Goal: Information Seeking & Learning: Learn about a topic

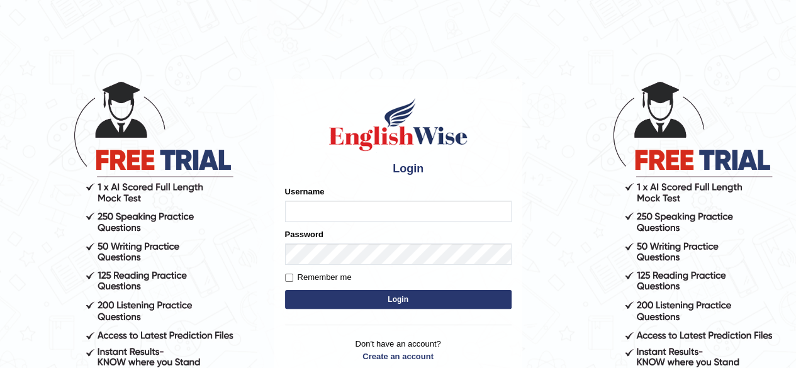
click at [317, 203] on input "Username" at bounding box center [398, 211] width 226 height 21
click at [312, 201] on input "Username" at bounding box center [398, 211] width 226 height 21
type input "harshit_parramatta"
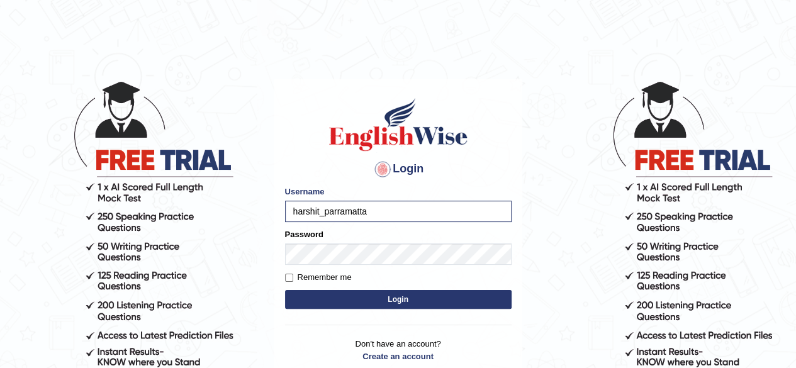
click at [320, 304] on button "Login" at bounding box center [398, 299] width 226 height 19
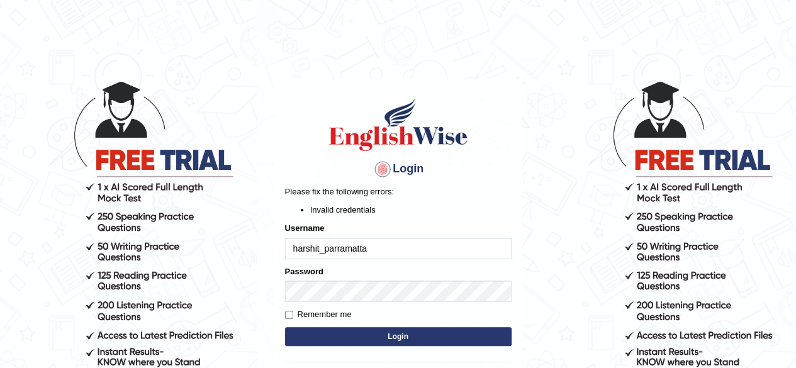
click at [314, 252] on input "harshit_parramatta" at bounding box center [398, 248] width 226 height 21
type input "harsit_parramatta"
click at [340, 340] on button "Login" at bounding box center [398, 336] width 226 height 19
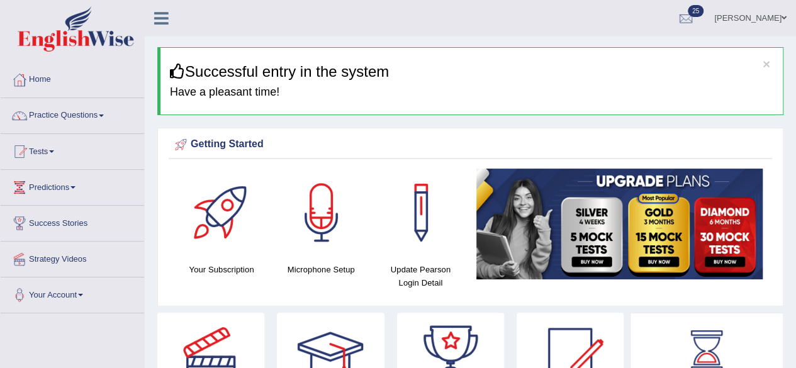
click at [382, 150] on div "Getting Started" at bounding box center [470, 144] width 597 height 19
click at [38, 83] on link "Home" at bounding box center [72, 77] width 143 height 31
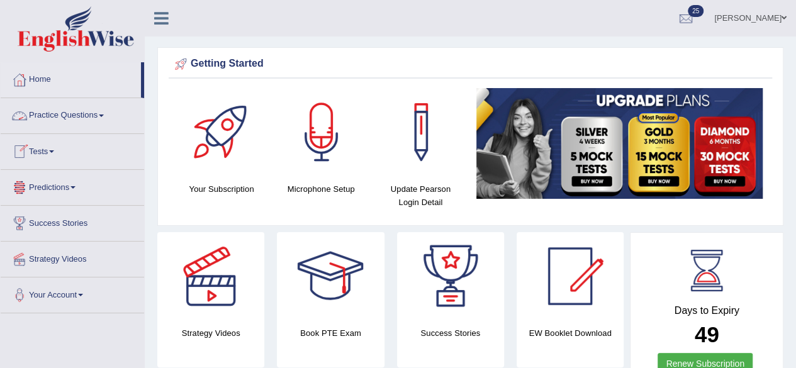
click at [106, 113] on link "Practice Questions" at bounding box center [72, 113] width 143 height 31
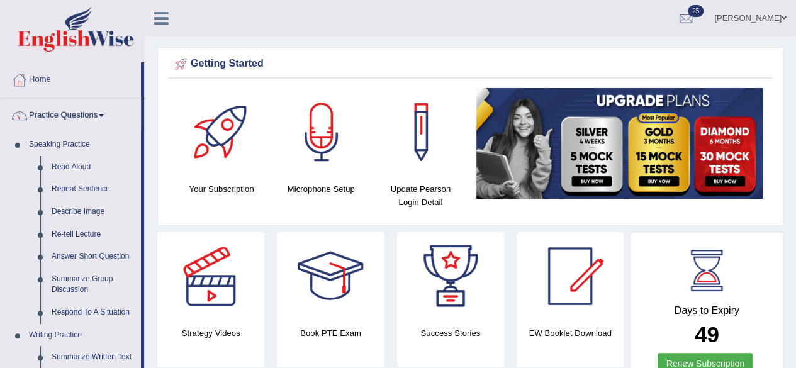
click at [92, 165] on link "Read Aloud" at bounding box center [93, 167] width 95 height 23
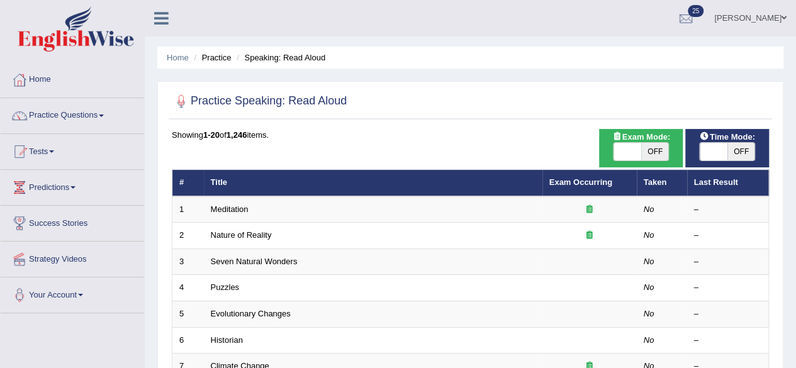
click at [213, 213] on td "Meditation" at bounding box center [373, 209] width 338 height 26
click at [418, 211] on td "Meditation" at bounding box center [373, 209] width 338 height 26
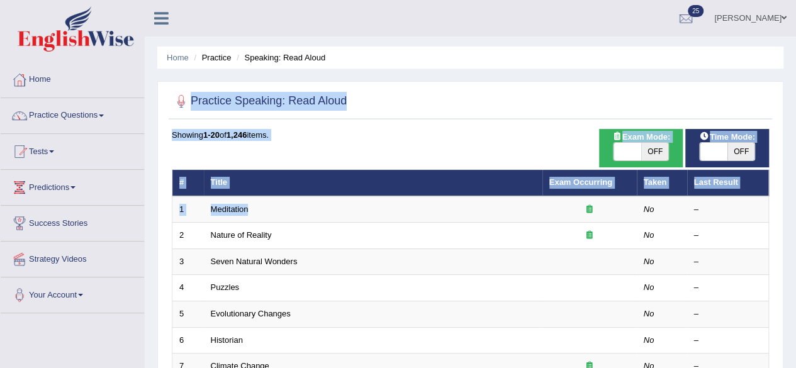
drag, startPoint x: 418, startPoint y: 211, endPoint x: 643, endPoint y: 71, distance: 264.4
click at [422, 215] on td "Meditation" at bounding box center [373, 209] width 338 height 26
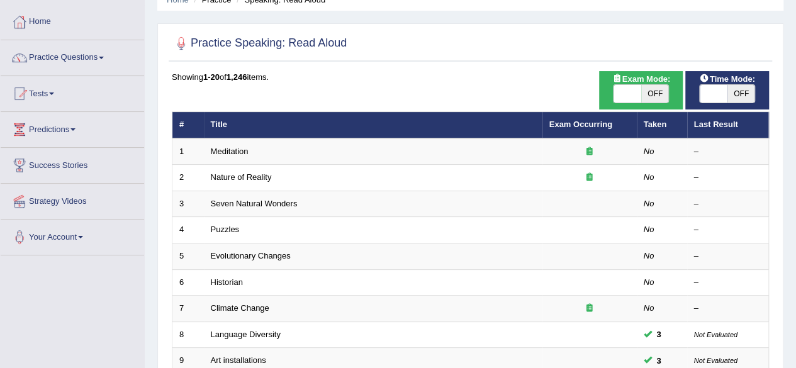
scroll to position [60, 0]
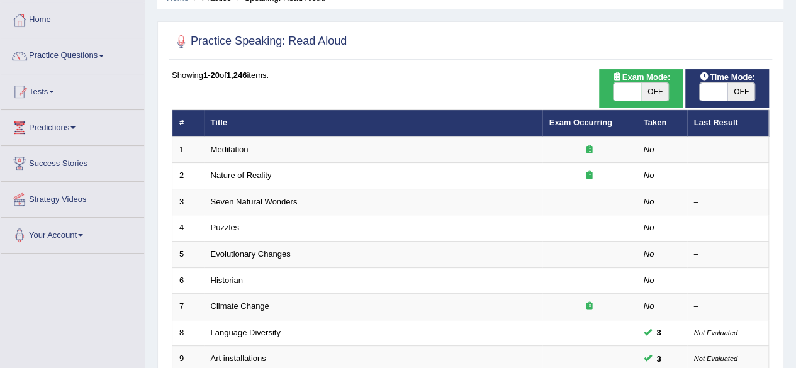
click at [284, 181] on td "Nature of Reality" at bounding box center [373, 176] width 338 height 26
click at [269, 172] on link "Nature of Reality" at bounding box center [241, 174] width 61 height 9
click at [272, 156] on td "Meditation" at bounding box center [373, 149] width 338 height 26
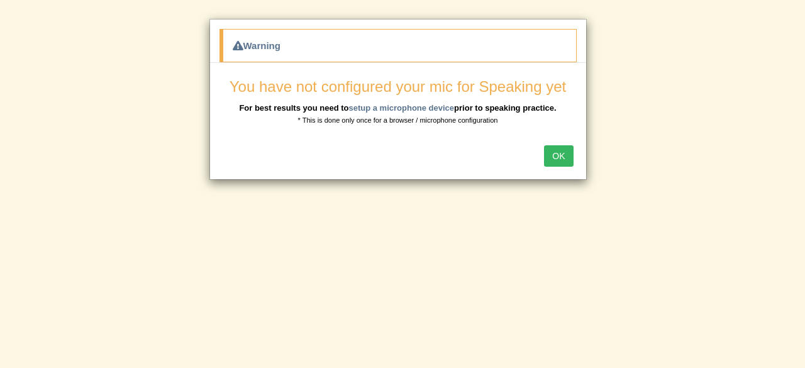
click at [558, 150] on button "OK" at bounding box center [558, 155] width 29 height 21
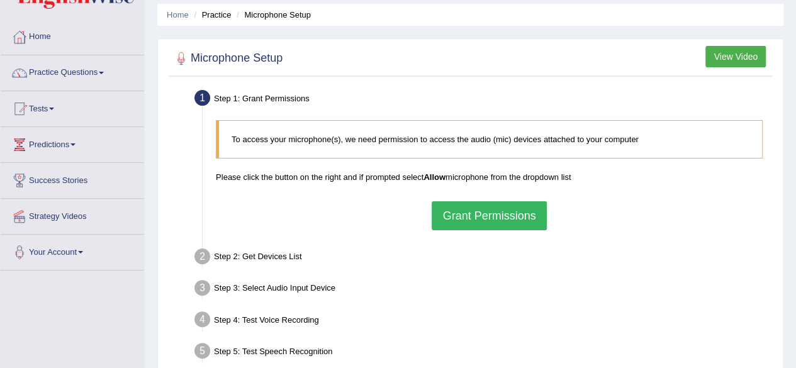
scroll to position [70, 0]
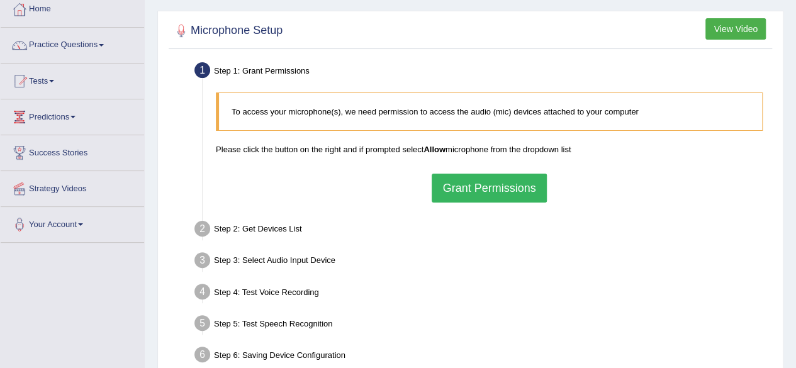
click at [503, 184] on button "Grant Permissions" at bounding box center [488, 188] width 114 height 29
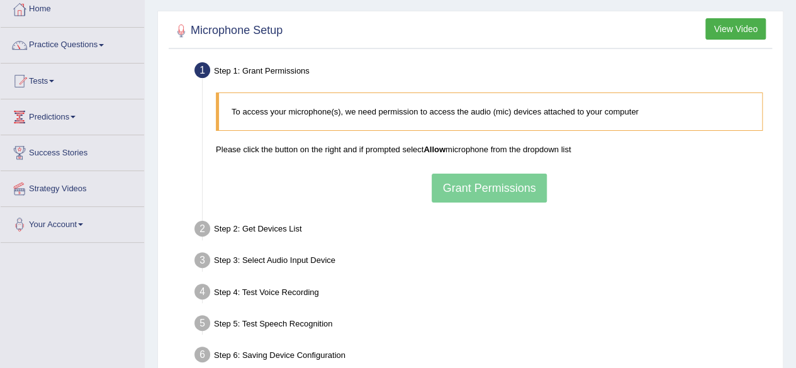
click at [496, 191] on div "To access your microphone(s), we need permission to access the audio (mic) devi…" at bounding box center [488, 147] width 559 height 123
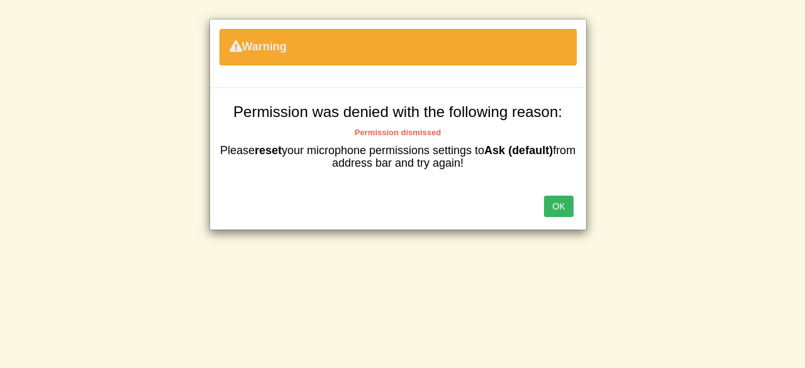
click at [567, 209] on button "OK" at bounding box center [558, 206] width 29 height 21
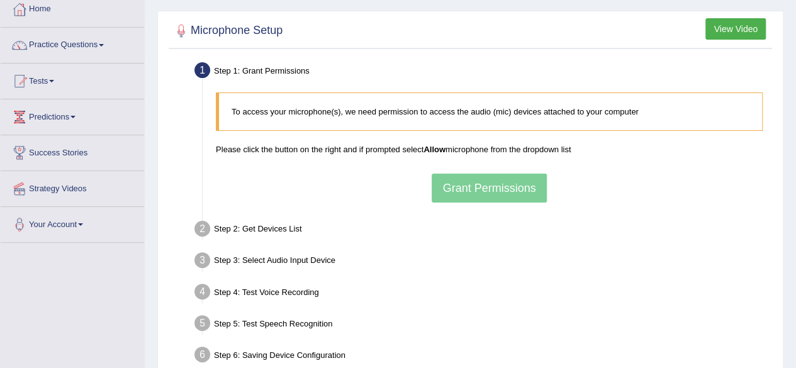
click at [497, 187] on div "To access your microphone(s), we need permission to access the audio (mic) devi…" at bounding box center [488, 147] width 559 height 123
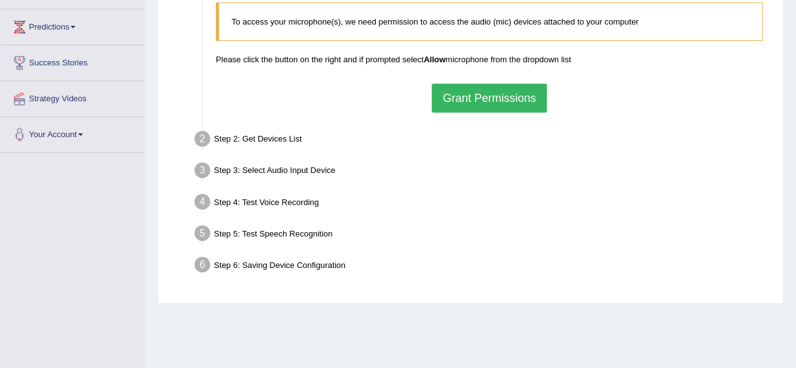
scroll to position [160, 0]
click at [484, 103] on button "Grant Permissions" at bounding box center [488, 98] width 114 height 29
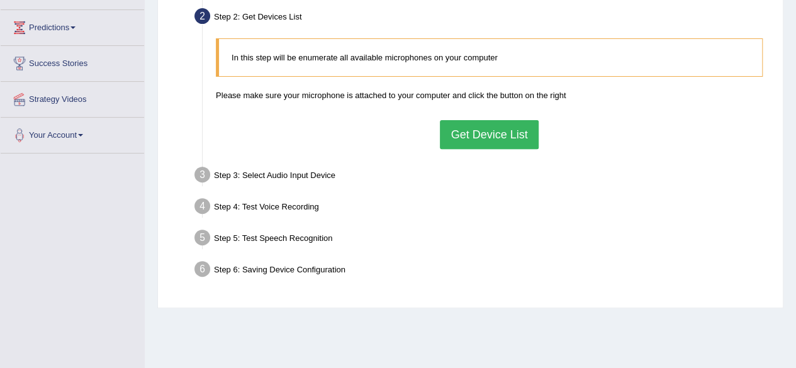
click at [500, 124] on button "Get Device List" at bounding box center [489, 134] width 98 height 29
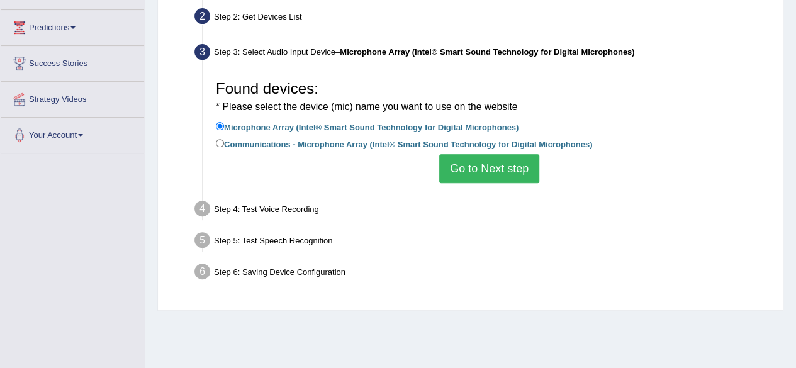
click at [487, 167] on button "Go to Next step" at bounding box center [489, 168] width 100 height 29
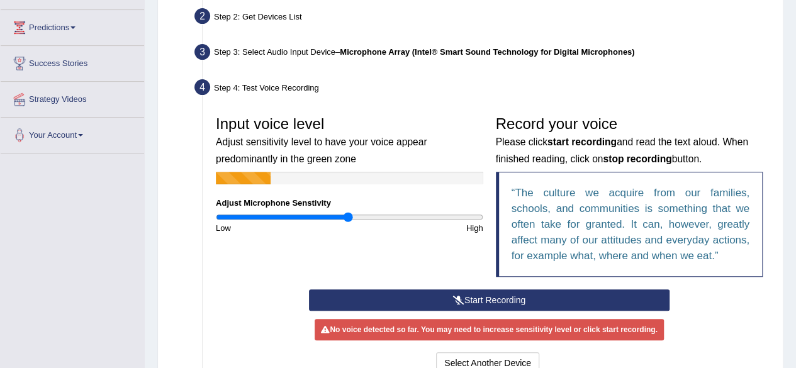
click at [447, 287] on div "Input voice level Adjust sensitivity level to have your voice appear predominan…" at bounding box center [488, 199] width 559 height 180
click at [460, 299] on icon at bounding box center [458, 300] width 11 height 9
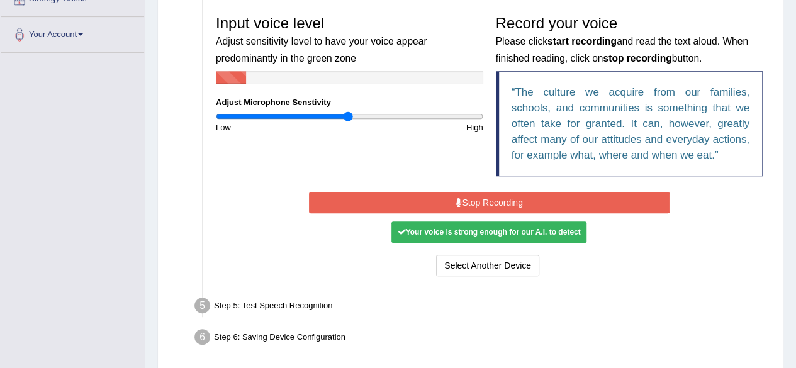
scroll to position [264, 0]
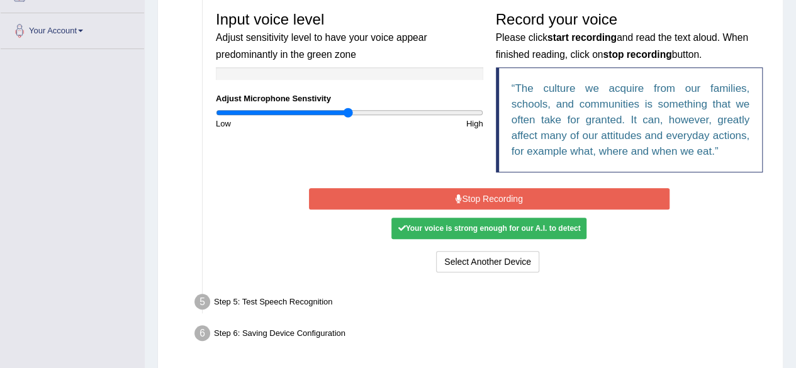
click at [480, 223] on div "Your voice is strong enough for our A.I. to detect" at bounding box center [488, 228] width 195 height 21
click at [528, 235] on div "Your voice is strong enough for our A.I. to detect" at bounding box center [488, 228] width 195 height 21
click at [518, 233] on div "Your voice is strong enough for our A.I. to detect" at bounding box center [488, 228] width 195 height 21
click at [504, 203] on button "Stop Recording" at bounding box center [489, 198] width 360 height 21
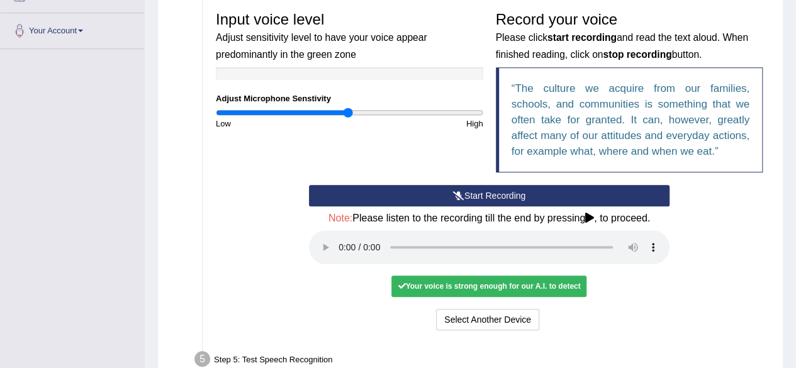
click at [716, 258] on div "Start Recording Stop Recording Note: Please listen to the recording till the en…" at bounding box center [488, 259] width 559 height 148
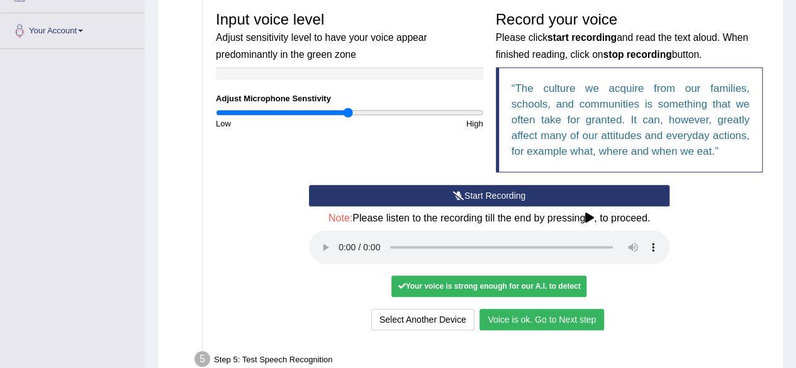
click at [533, 321] on button "Voice is ok. Go to Next step" at bounding box center [541, 319] width 125 height 21
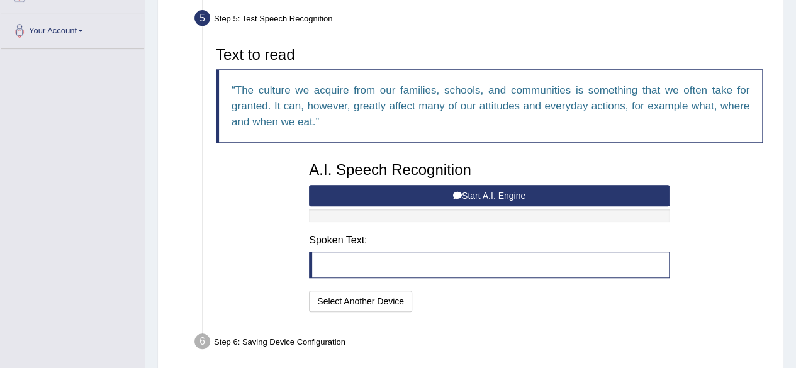
click at [491, 200] on button "Start A.I. Engine" at bounding box center [489, 195] width 360 height 21
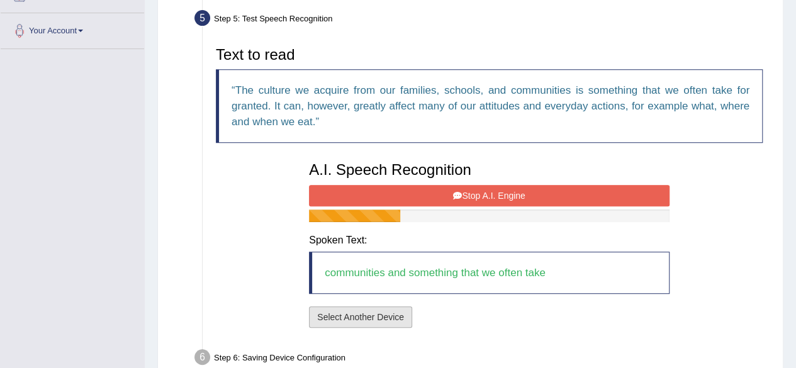
click at [357, 314] on button "Select Another Device" at bounding box center [360, 316] width 103 height 21
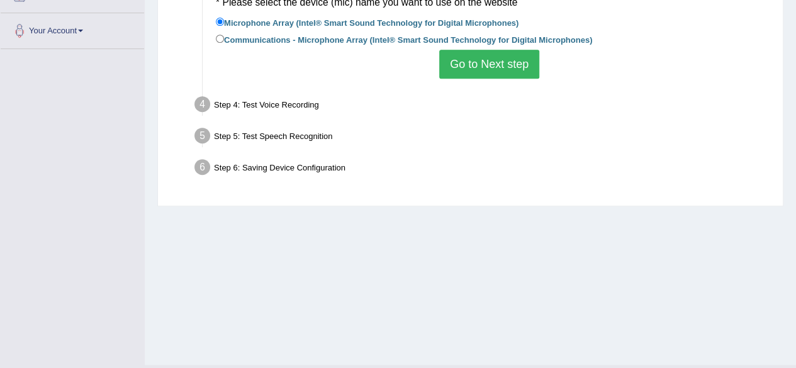
click at [494, 73] on button "Go to Next step" at bounding box center [489, 64] width 100 height 29
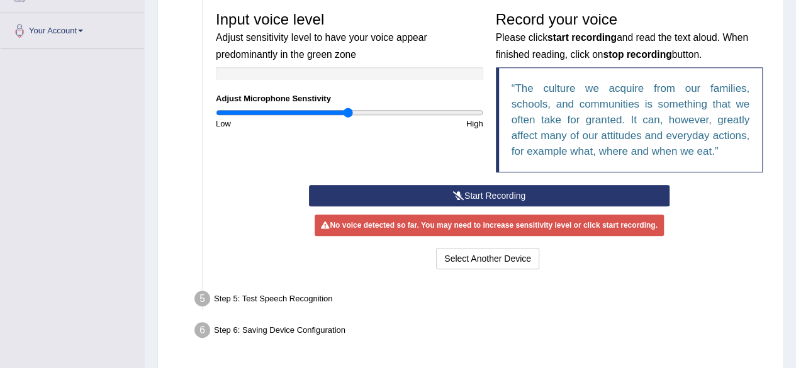
click at [492, 194] on button "Start Recording" at bounding box center [489, 195] width 360 height 21
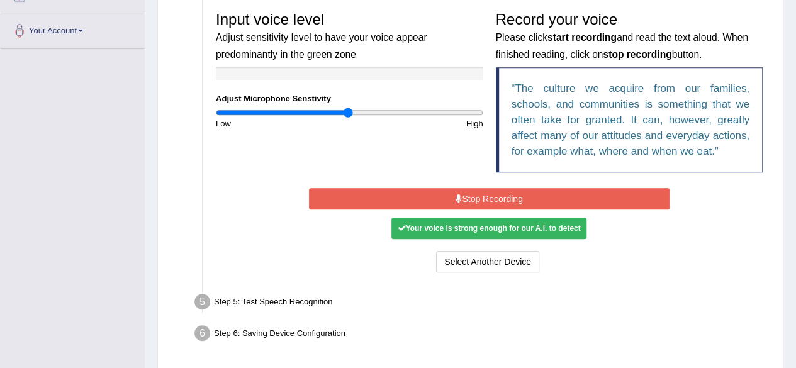
click at [455, 225] on div "Your voice is strong enough for our A.I. to detect" at bounding box center [488, 228] width 195 height 21
click at [474, 230] on div "Your voice is strong enough for our A.I. to detect" at bounding box center [488, 228] width 195 height 21
click at [484, 206] on button "Stop Recording" at bounding box center [489, 198] width 360 height 21
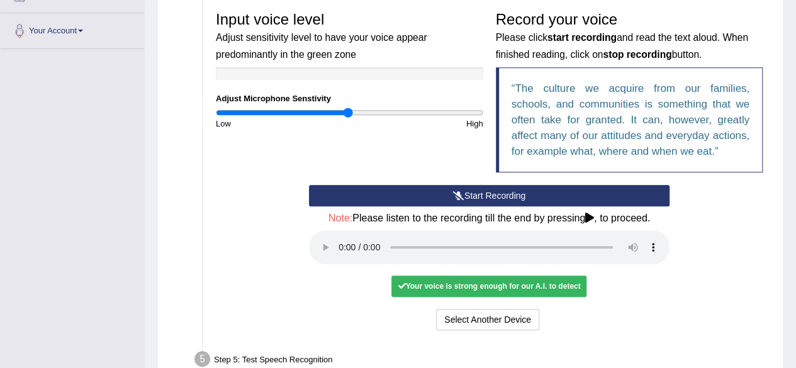
click at [462, 287] on div "Your voice is strong enough for our A.I. to detect" at bounding box center [488, 285] width 195 height 21
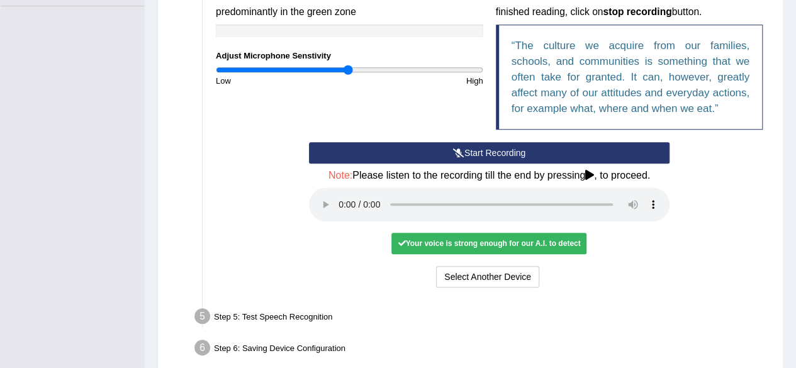
scroll to position [306, 0]
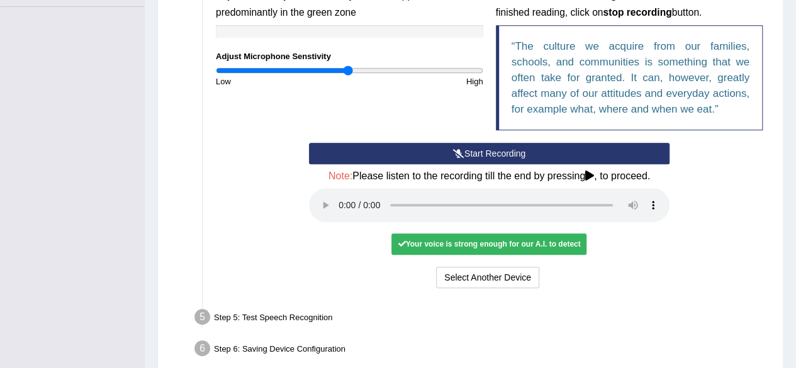
click at [516, 154] on button "Start Recording" at bounding box center [489, 153] width 360 height 21
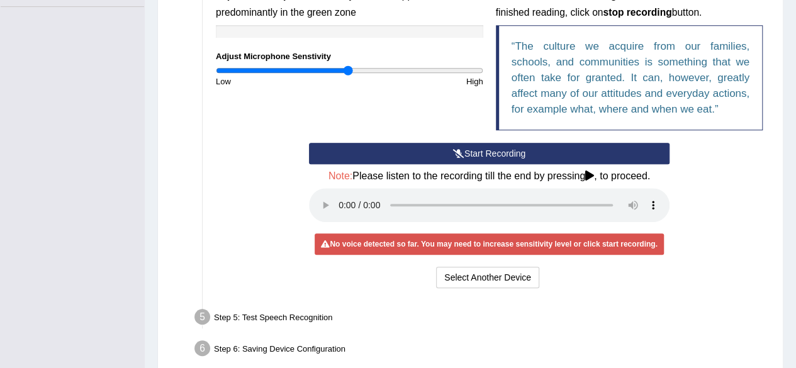
click at [453, 152] on icon at bounding box center [458, 153] width 11 height 9
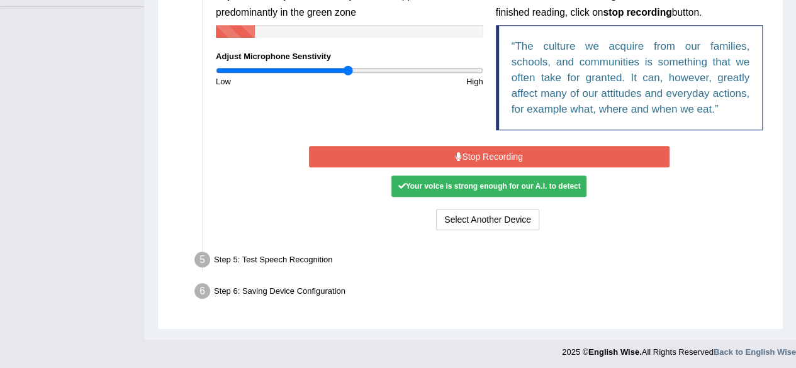
click at [448, 187] on div "Your voice is strong enough for our A.I. to detect" at bounding box center [488, 185] width 195 height 21
click at [499, 160] on button "Stop Recording" at bounding box center [489, 156] width 360 height 21
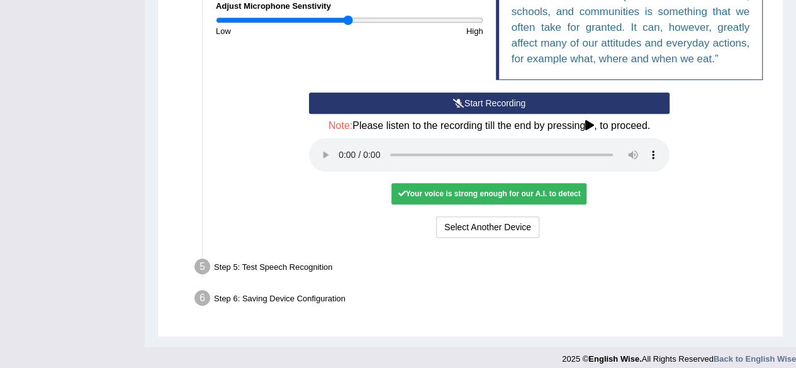
scroll to position [365, 0]
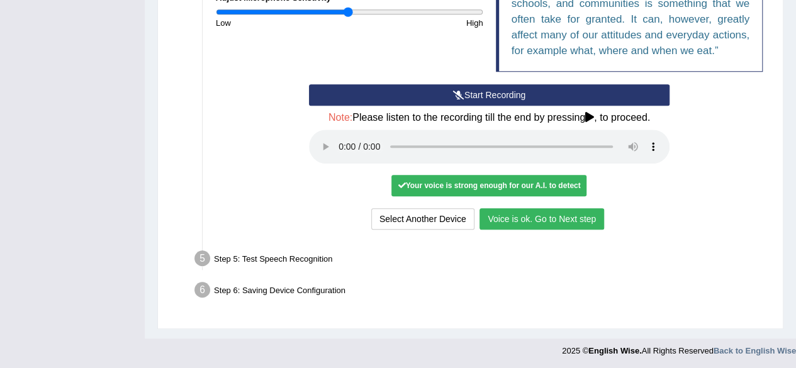
click at [584, 223] on button "Voice is ok. Go to Next step" at bounding box center [541, 218] width 125 height 21
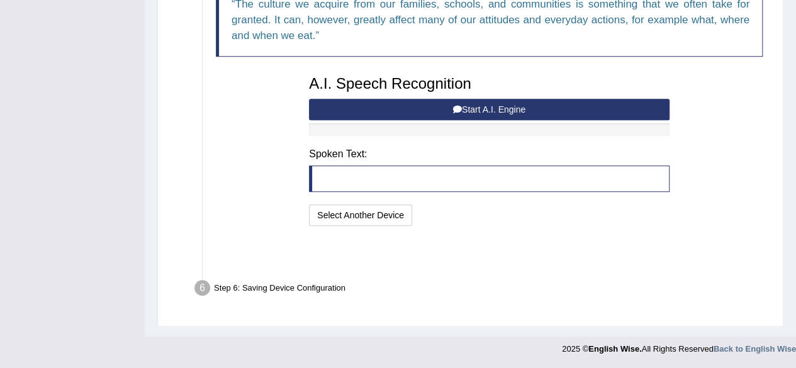
scroll to position [315, 0]
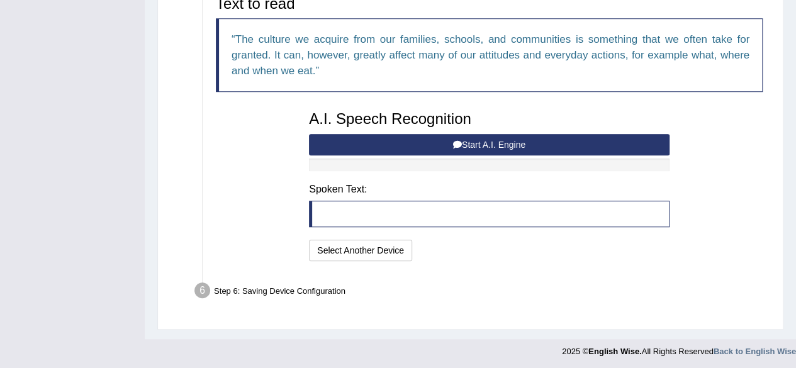
click at [628, 143] on button "Start A.I. Engine" at bounding box center [489, 144] width 360 height 21
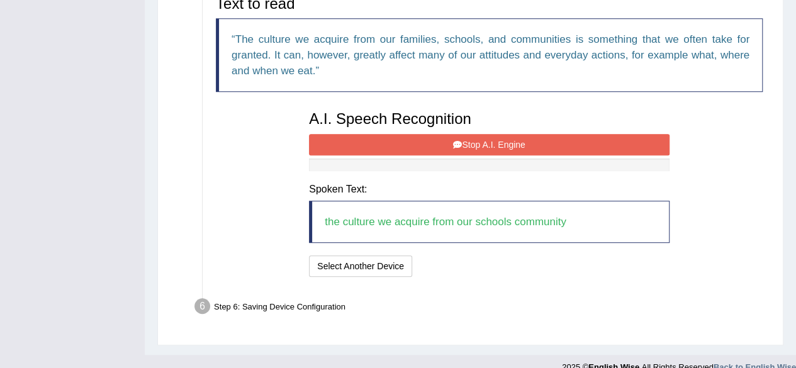
click at [642, 144] on button "Stop A.I. Engine" at bounding box center [489, 144] width 360 height 21
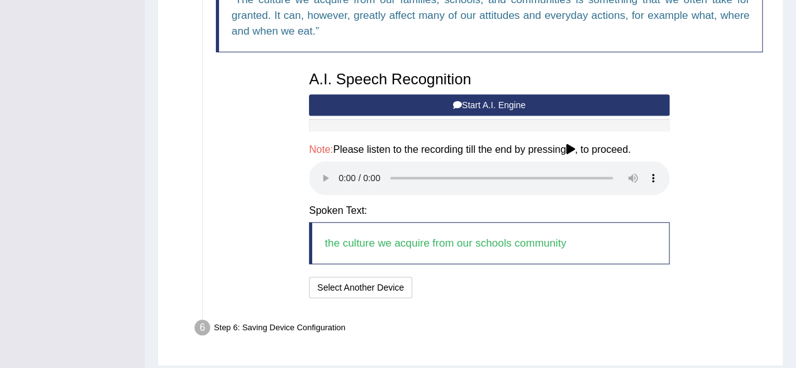
scroll to position [361, 0]
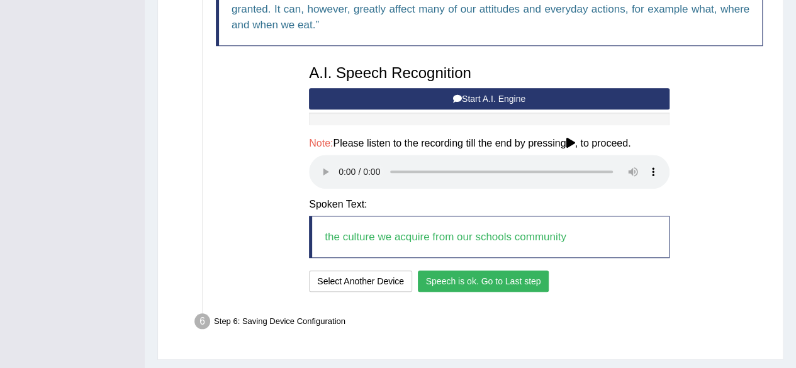
click at [526, 281] on button "Speech is ok. Go to Last step" at bounding box center [483, 280] width 131 height 21
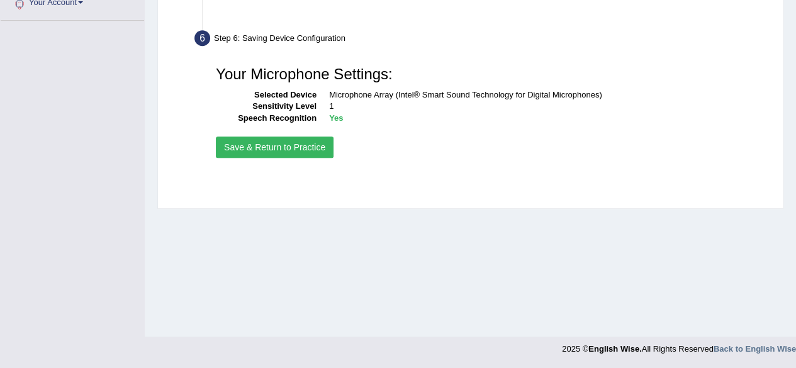
scroll to position [292, 0]
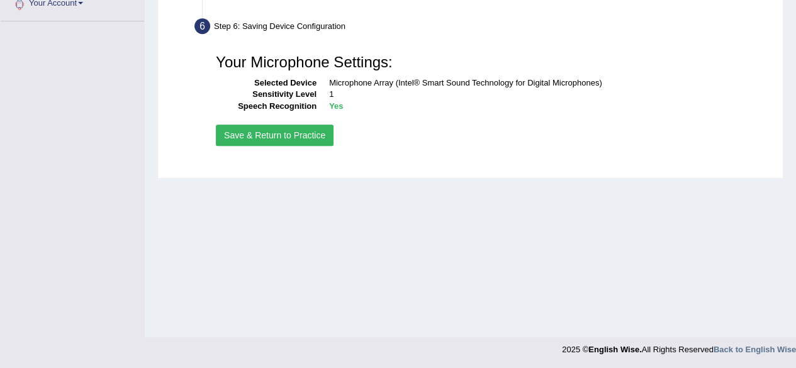
click at [289, 136] on button "Save & Return to Practice" at bounding box center [275, 135] width 118 height 21
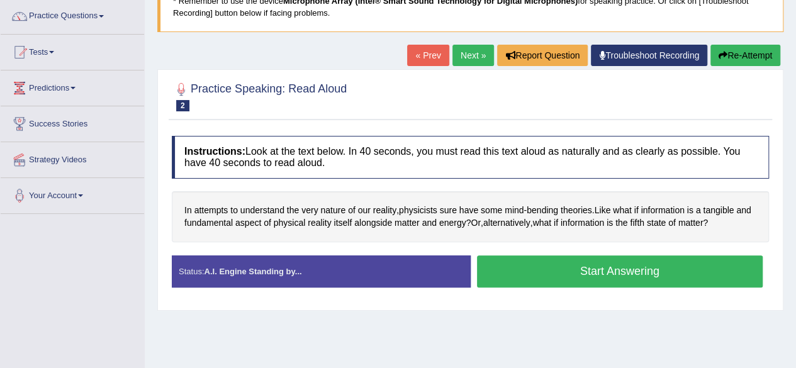
scroll to position [102, 0]
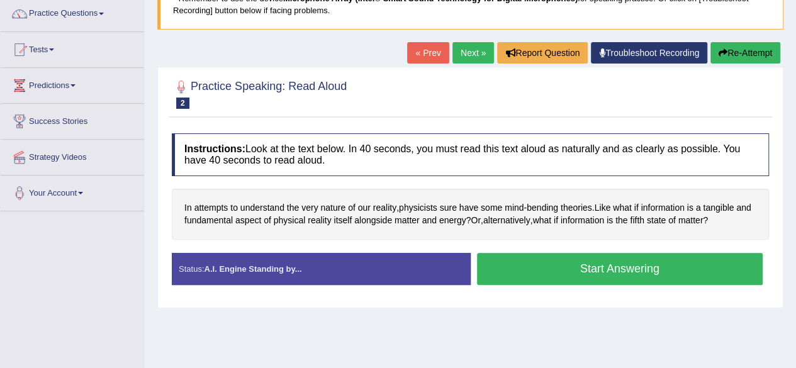
click at [702, 262] on button "Start Answering" at bounding box center [620, 269] width 286 height 32
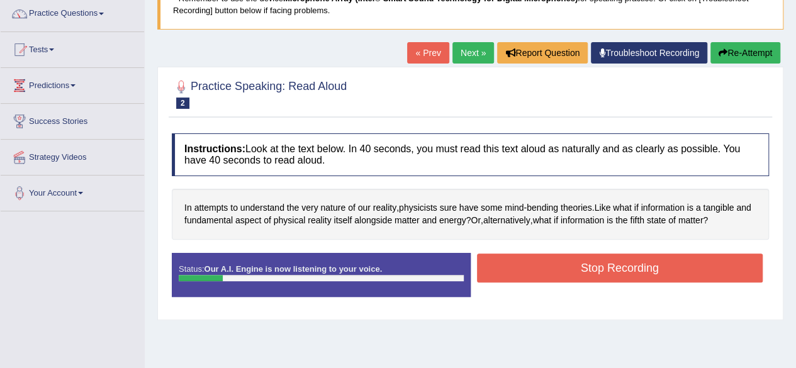
click at [755, 53] on button "Re-Attempt" at bounding box center [745, 52] width 70 height 21
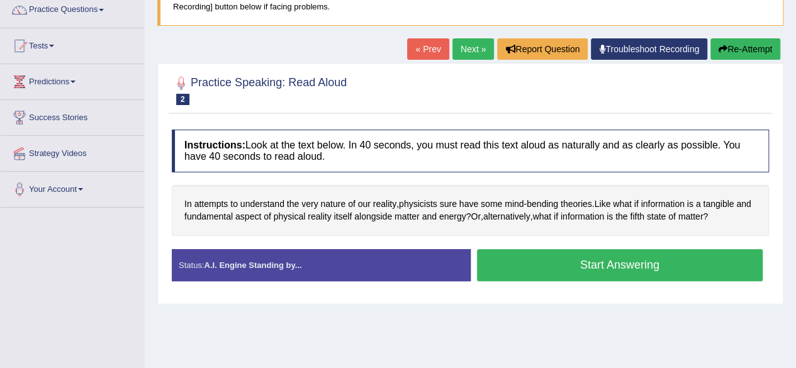
click at [726, 264] on button "Start Answering" at bounding box center [620, 265] width 286 height 32
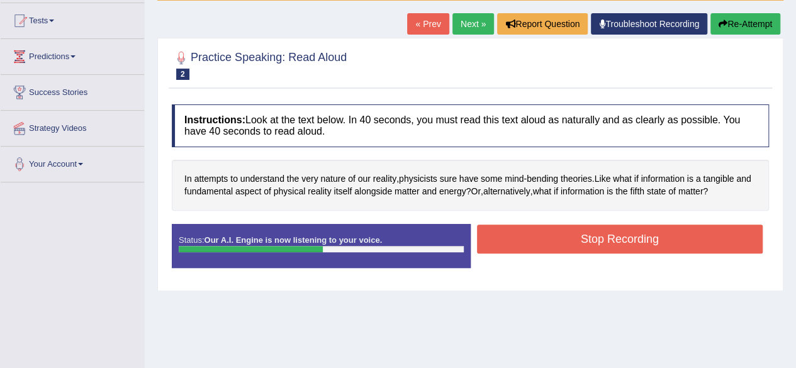
scroll to position [133, 0]
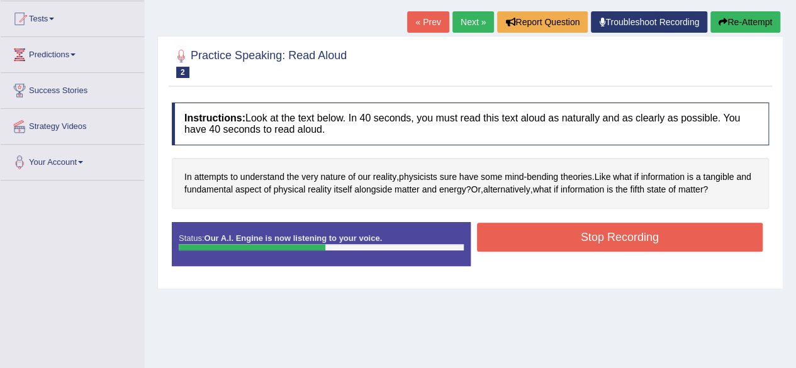
click at [722, 222] on div "Start Answering" at bounding box center [619, 222] width 299 height 1
click at [723, 243] on button "Stop Recording" at bounding box center [620, 237] width 286 height 29
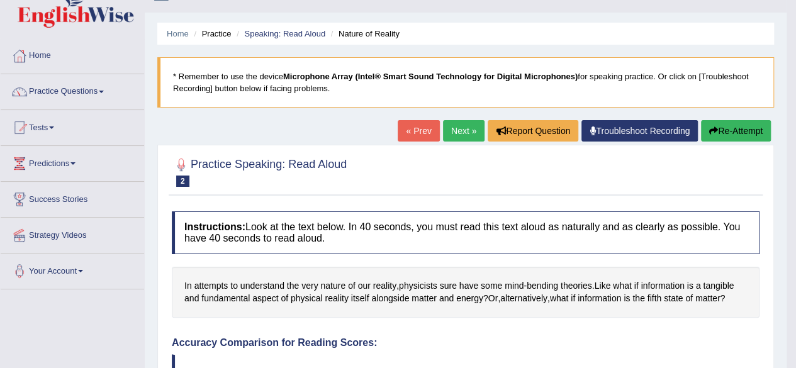
scroll to position [23, 0]
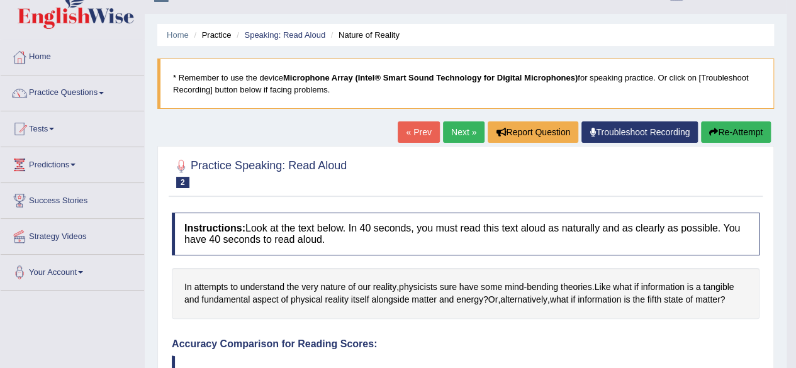
click at [452, 125] on link "Next »" at bounding box center [464, 131] width 42 height 21
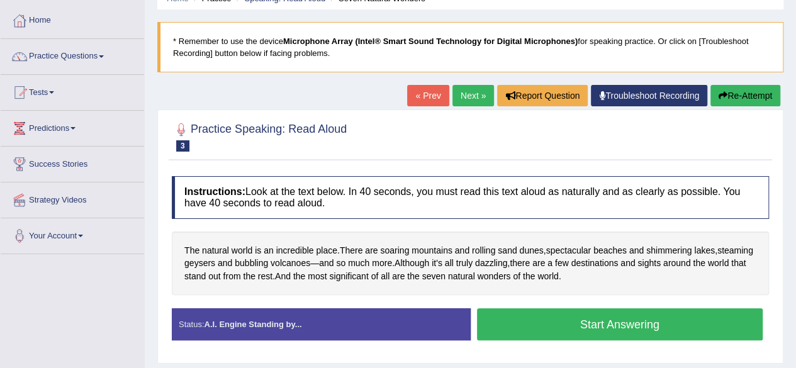
scroll to position [63, 0]
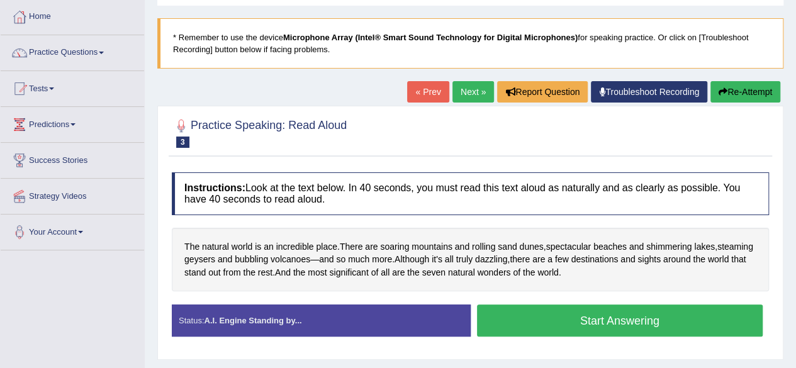
click at [693, 316] on button "Start Answering" at bounding box center [620, 320] width 286 height 32
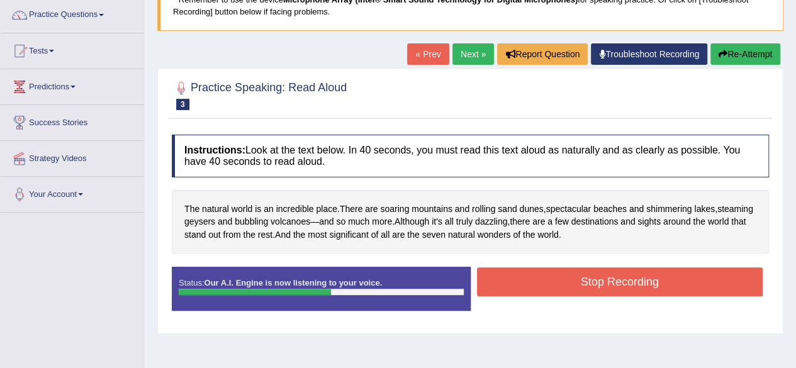
scroll to position [99, 0]
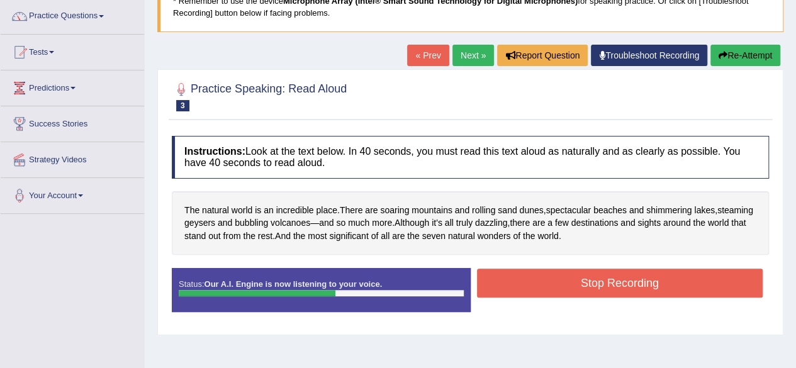
click at [708, 280] on button "Stop Recording" at bounding box center [620, 283] width 286 height 29
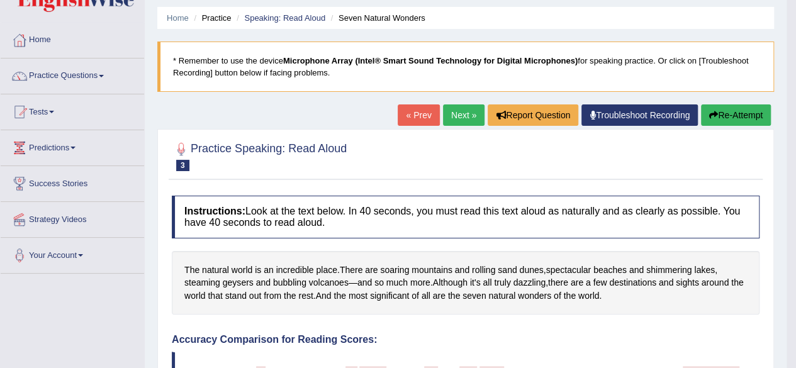
scroll to position [33, 0]
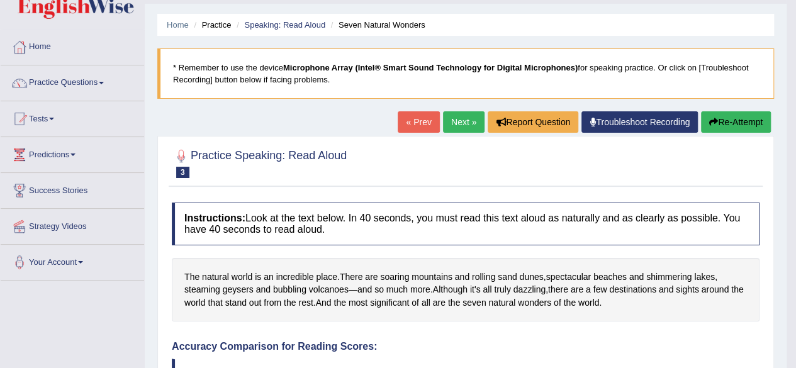
click at [454, 125] on link "Next »" at bounding box center [464, 121] width 42 height 21
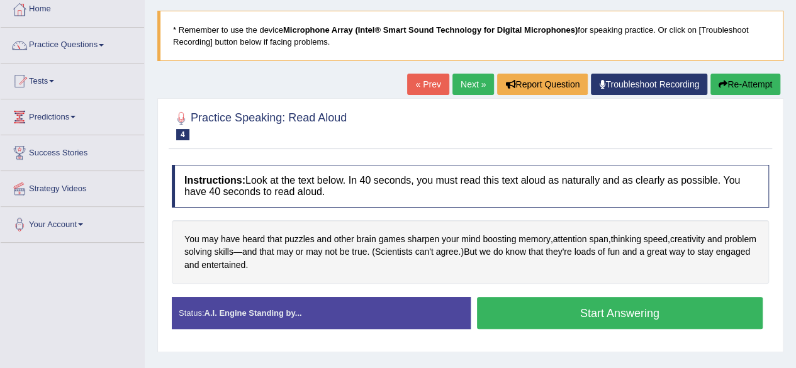
scroll to position [74, 0]
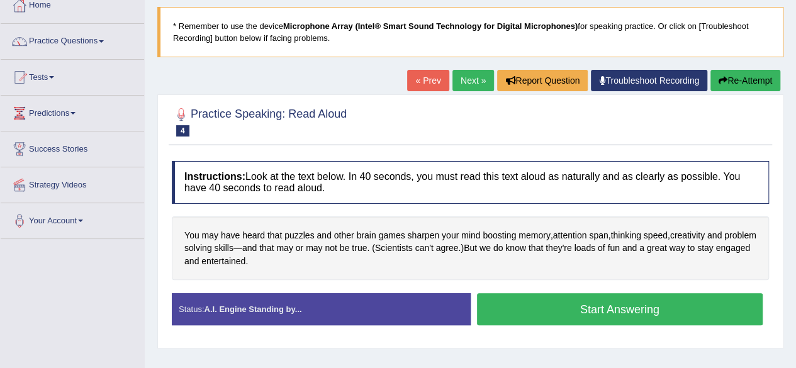
click at [696, 313] on button "Start Answering" at bounding box center [620, 309] width 286 height 32
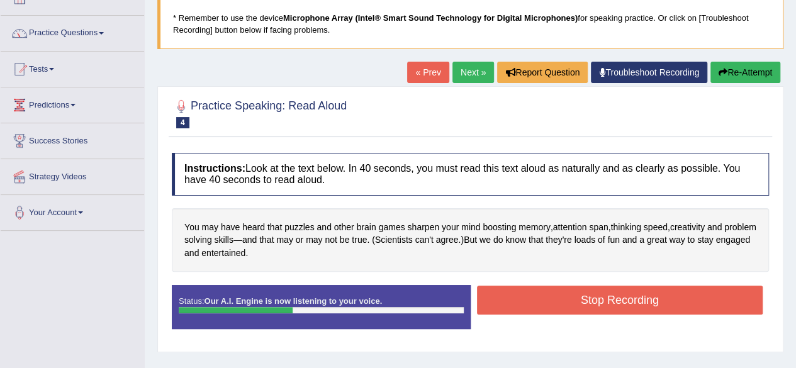
scroll to position [83, 0]
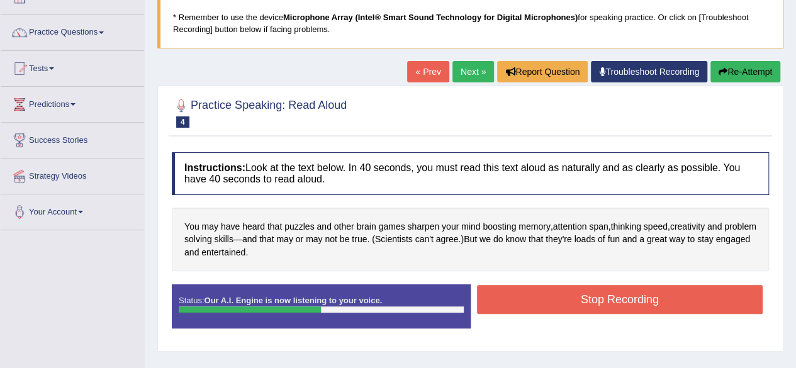
click at [713, 297] on button "Stop Recording" at bounding box center [620, 299] width 286 height 29
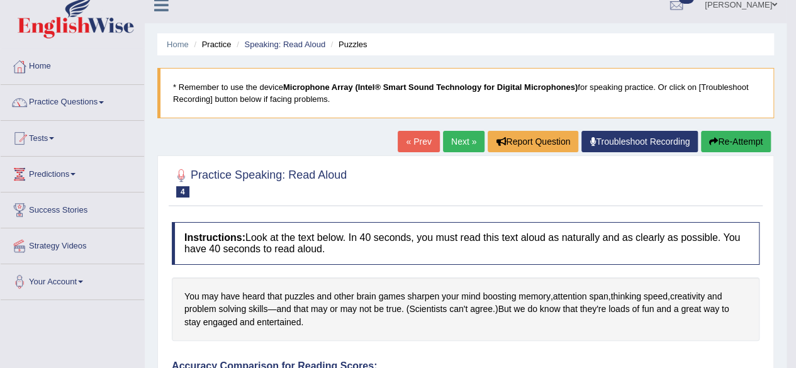
scroll to position [0, 0]
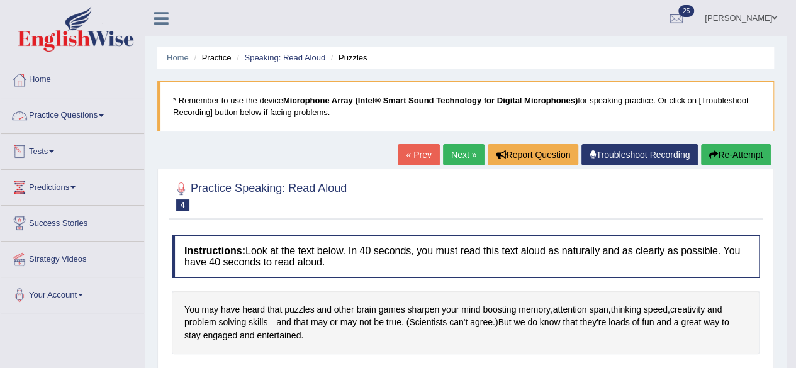
click at [65, 104] on link "Practice Questions" at bounding box center [72, 113] width 143 height 31
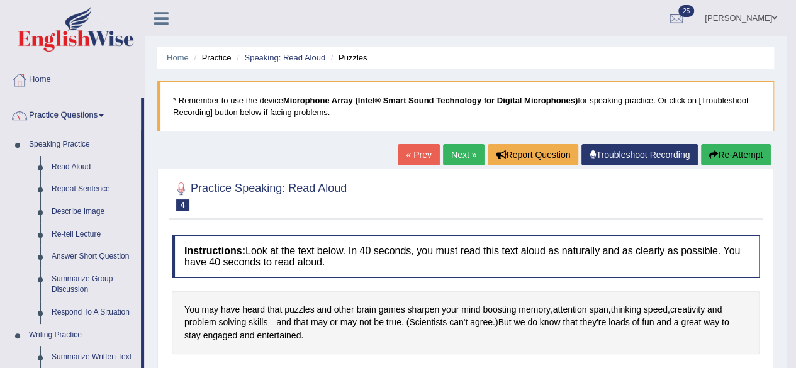
click at [66, 186] on link "Repeat Sentence" at bounding box center [93, 189] width 95 height 23
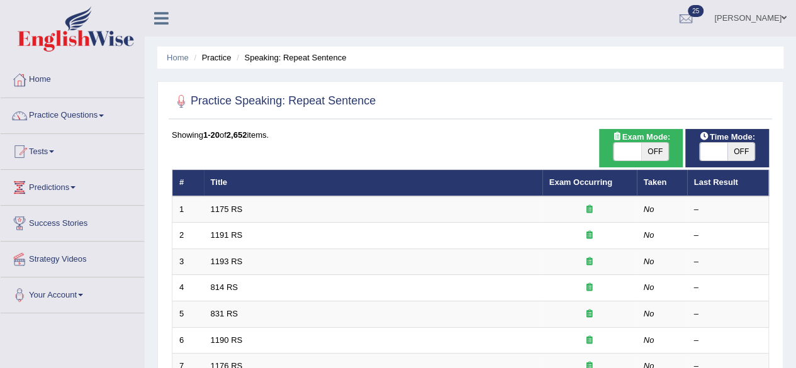
click at [240, 208] on link "1175 RS" at bounding box center [227, 208] width 32 height 9
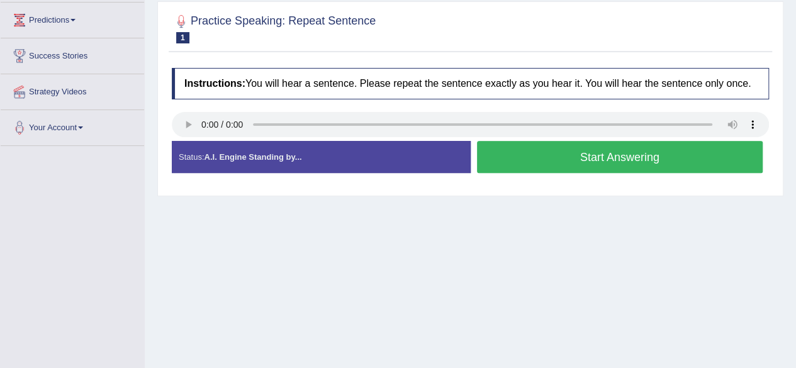
scroll to position [171, 0]
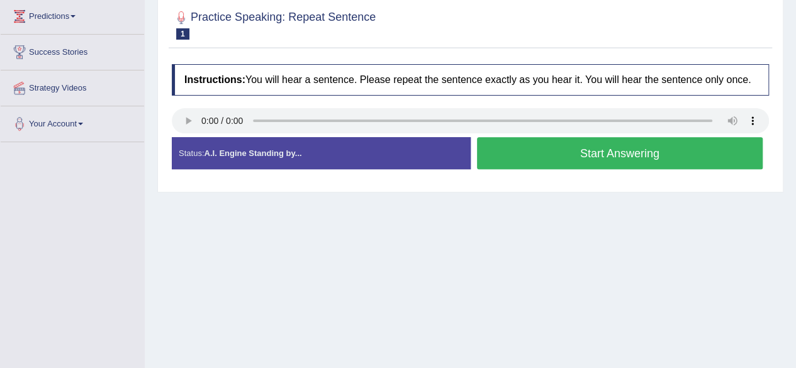
click at [709, 155] on button "Start Answering" at bounding box center [620, 153] width 286 height 32
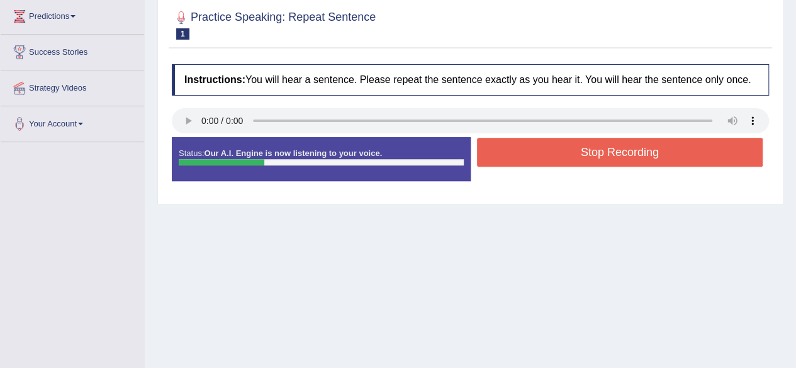
click at [709, 145] on button "Stop Recording" at bounding box center [620, 152] width 286 height 29
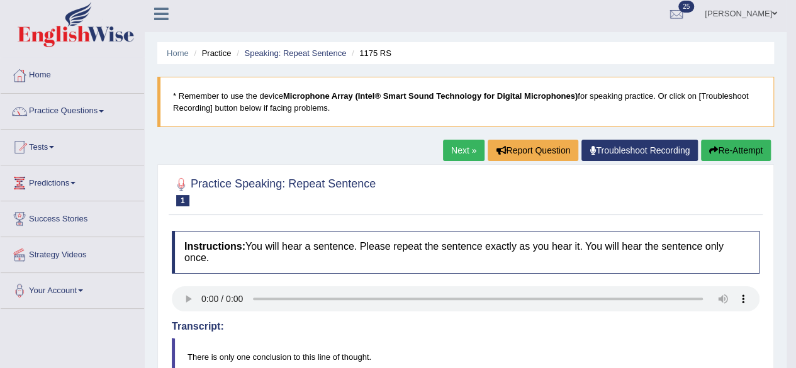
scroll to position [0, 0]
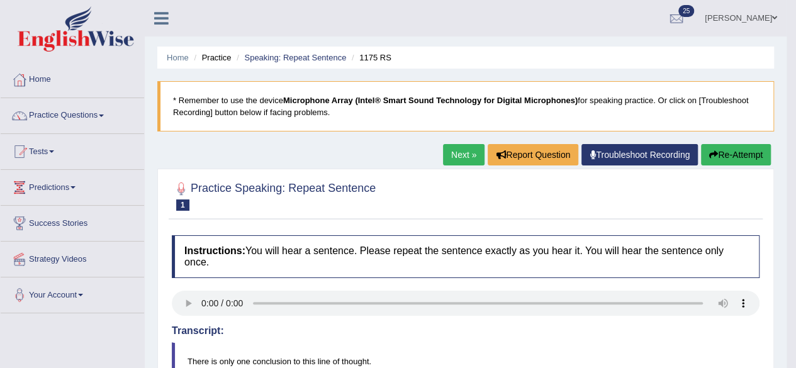
click at [104, 116] on span at bounding box center [101, 115] width 5 height 3
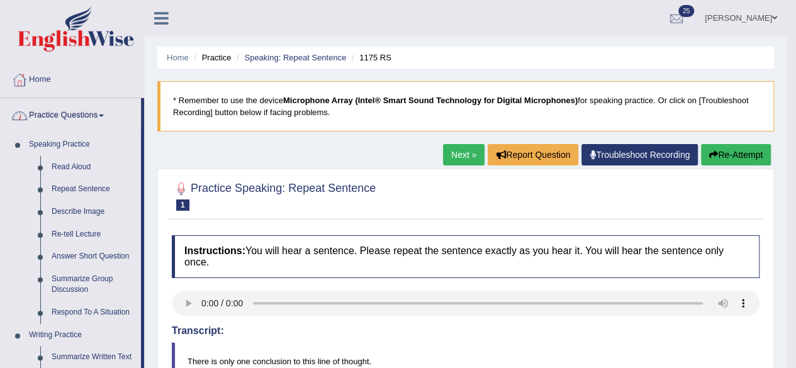
click at [94, 211] on link "Describe Image" at bounding box center [93, 212] width 95 height 23
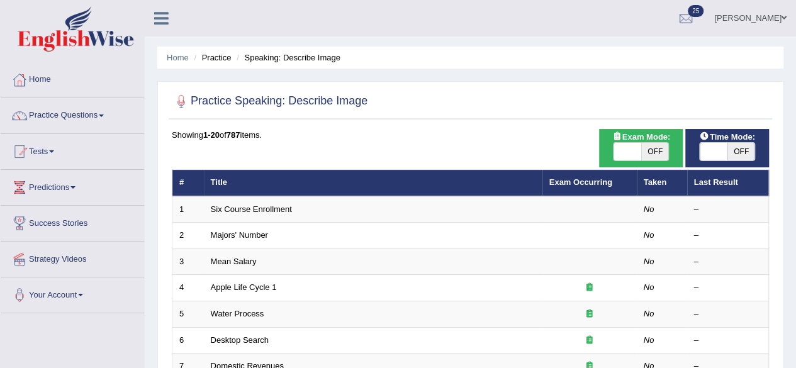
click at [3, 249] on link "Strategy Videos" at bounding box center [72, 257] width 143 height 31
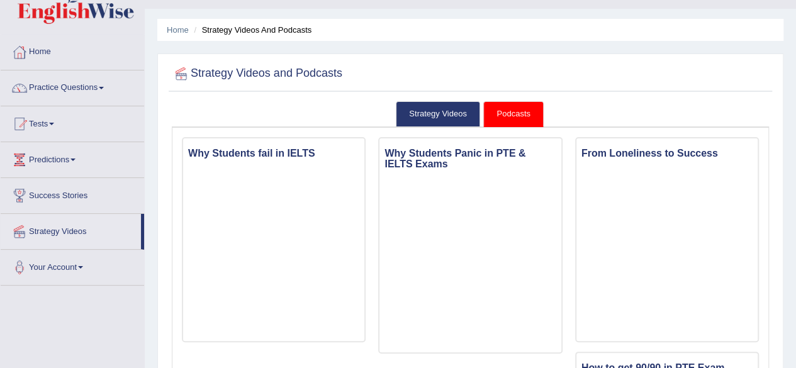
scroll to position [28, 0]
click at [104, 87] on span at bounding box center [101, 88] width 5 height 3
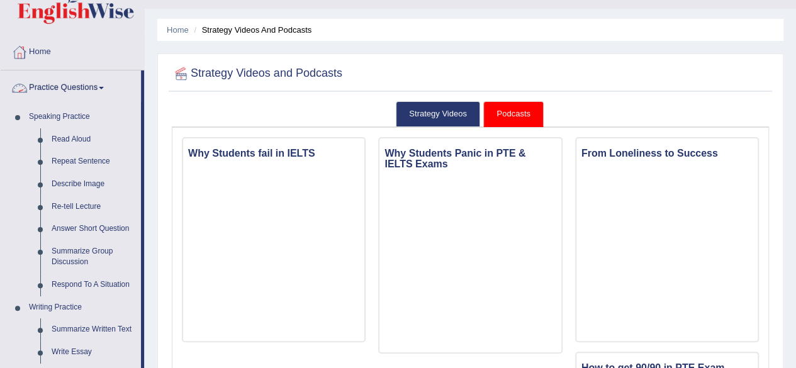
click at [72, 189] on link "Describe Image" at bounding box center [93, 184] width 95 height 23
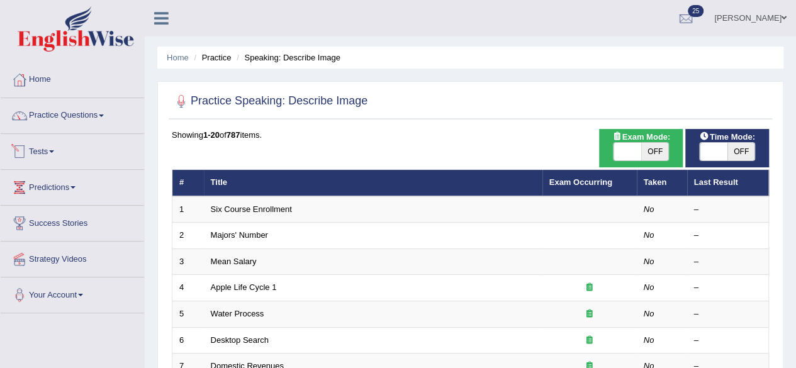
click at [214, 205] on link "Six Course Enrollment" at bounding box center [251, 208] width 81 height 9
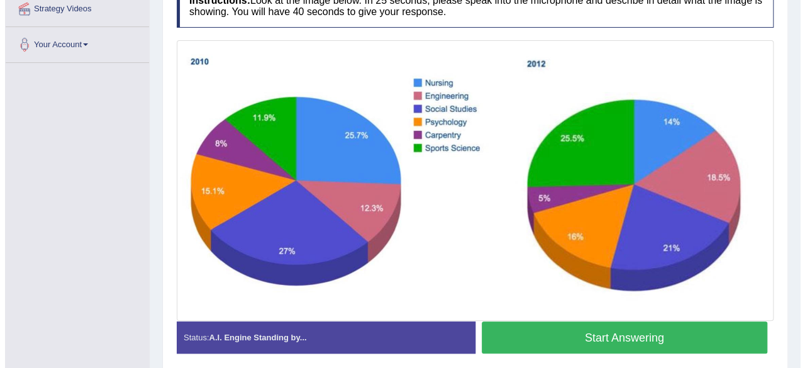
scroll to position [253, 0]
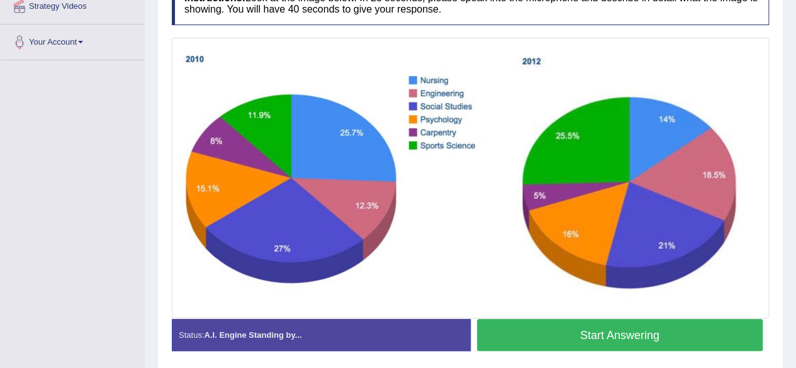
click at [698, 328] on button "Start Answering" at bounding box center [620, 335] width 286 height 32
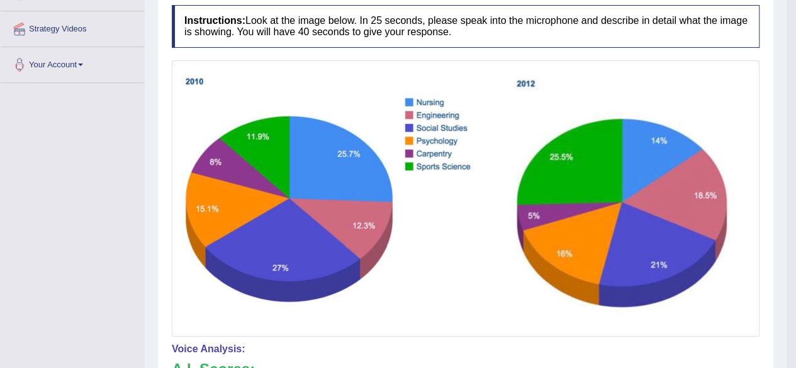
click at [738, 281] on img at bounding box center [465, 199] width 581 height 270
click at [738, 279] on img at bounding box center [465, 199] width 581 height 270
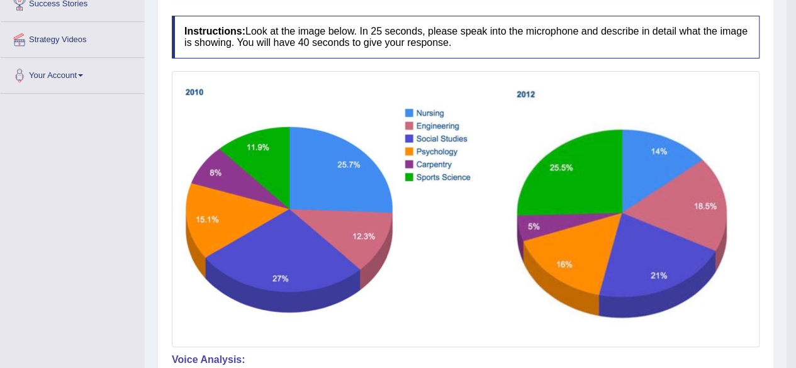
click at [735, 293] on img at bounding box center [465, 209] width 581 height 270
click at [734, 292] on img at bounding box center [465, 209] width 581 height 270
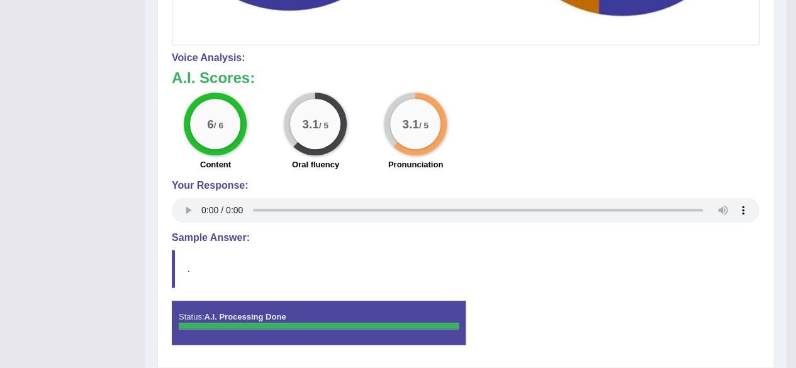
scroll to position [560, 0]
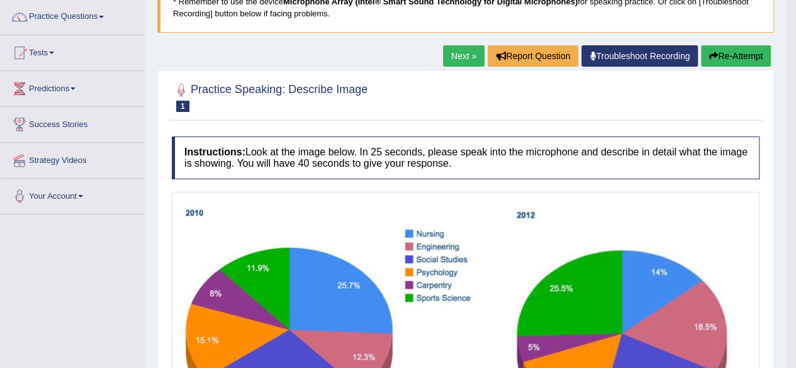
scroll to position [0, 0]
